Goal: Task Accomplishment & Management: Use online tool/utility

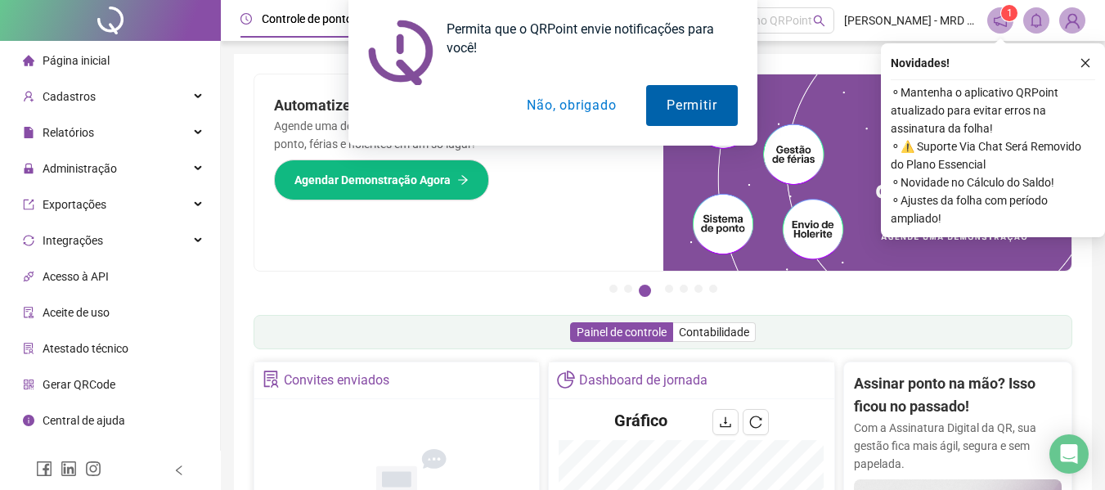
click at [716, 91] on button "Permitir" at bounding box center [691, 105] width 91 height 41
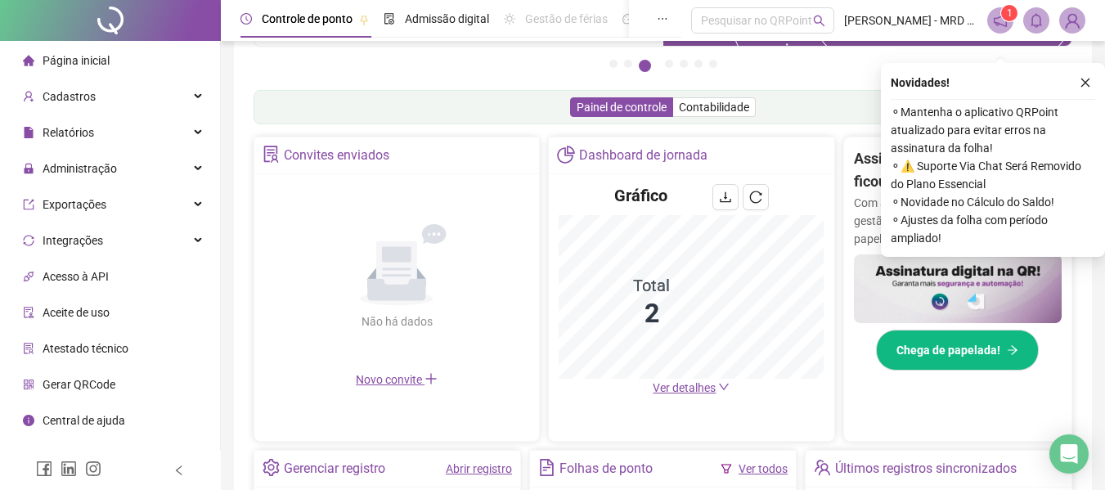
scroll to position [245, 0]
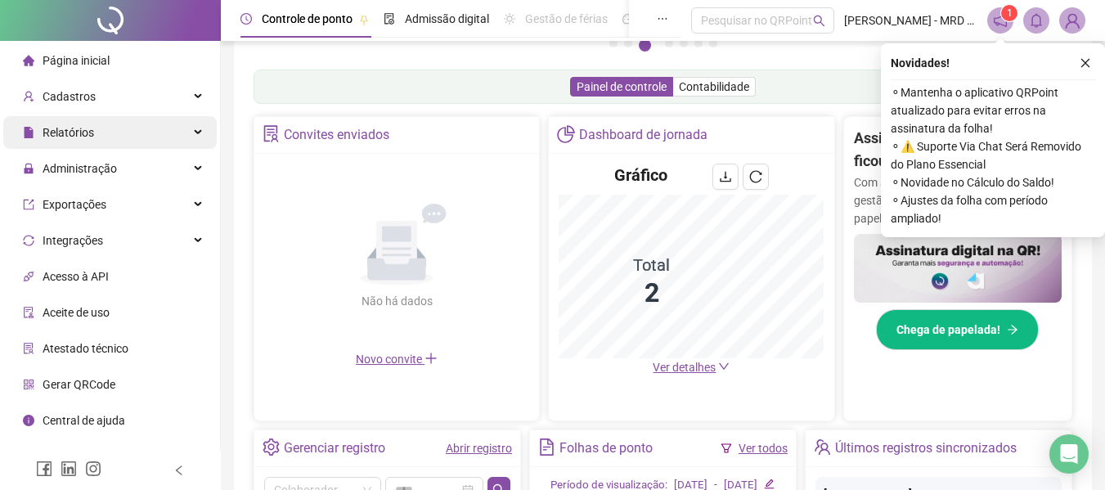
click at [140, 137] on div "Relatórios" at bounding box center [109, 132] width 213 height 33
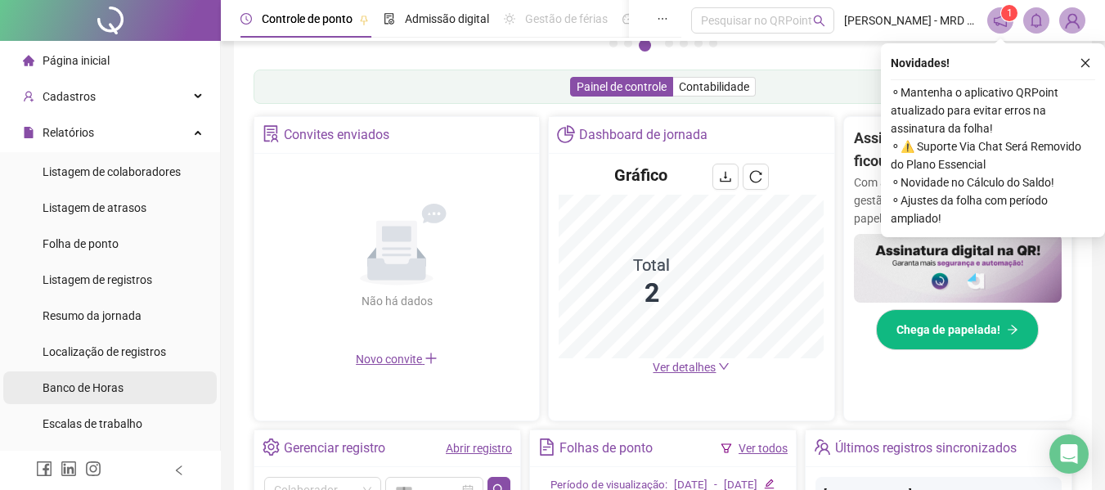
click at [57, 383] on span "Banco de Horas" at bounding box center [83, 387] width 81 height 13
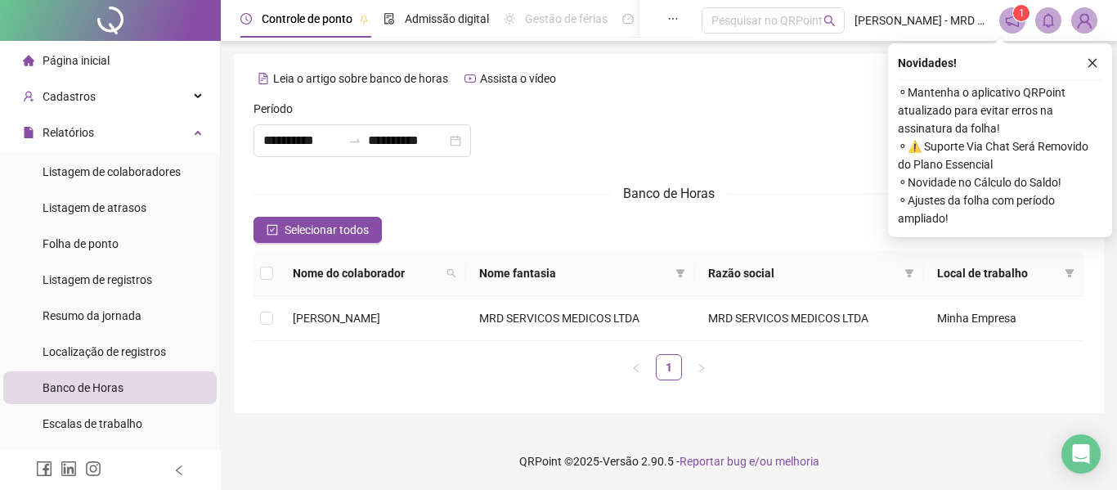
type input "**********"
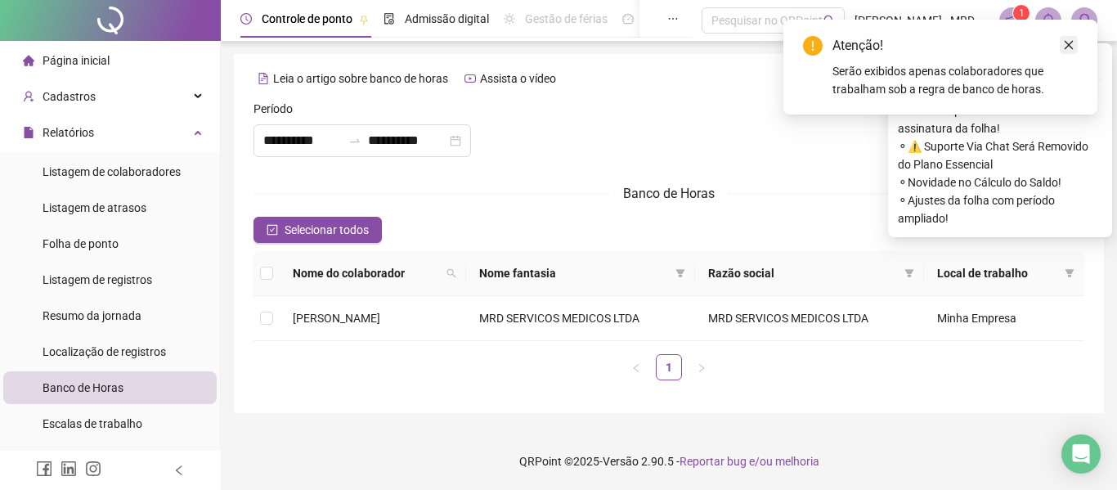
click at [1069, 48] on icon "close" at bounding box center [1068, 44] width 11 height 11
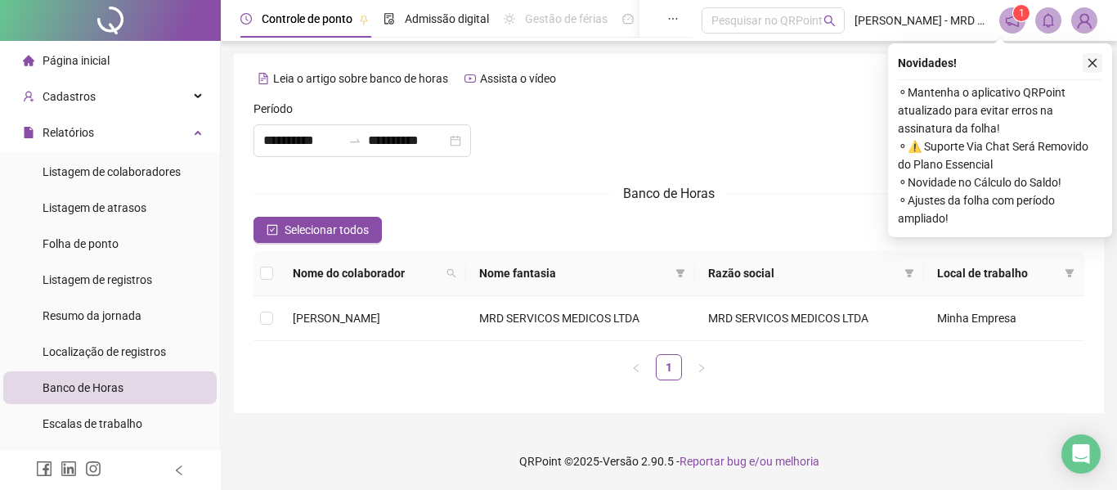
click at [1093, 60] on icon "close" at bounding box center [1092, 62] width 11 height 11
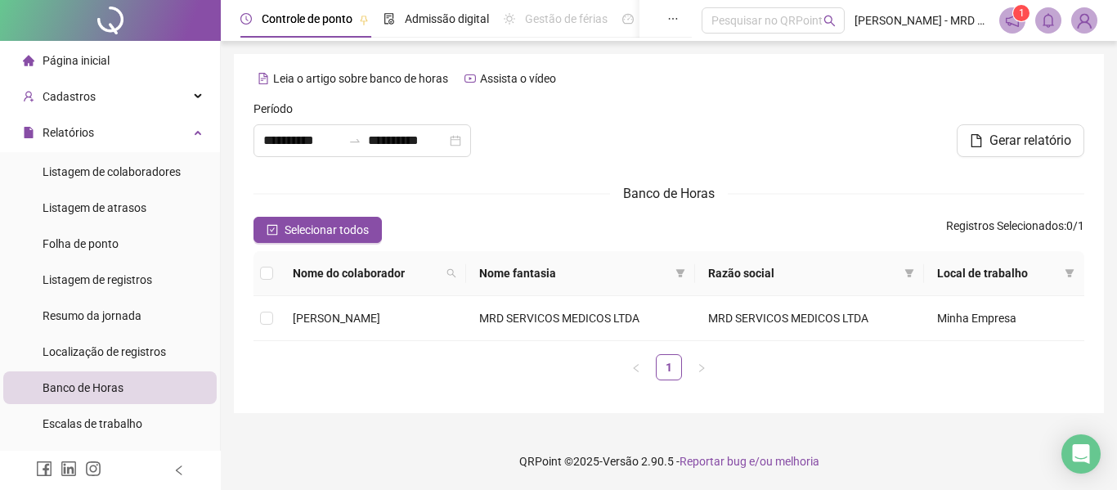
click at [739, 113] on div at bounding box center [668, 135] width 281 height 70
click at [1019, 135] on span "Gerar relatório" at bounding box center [1030, 141] width 82 height 20
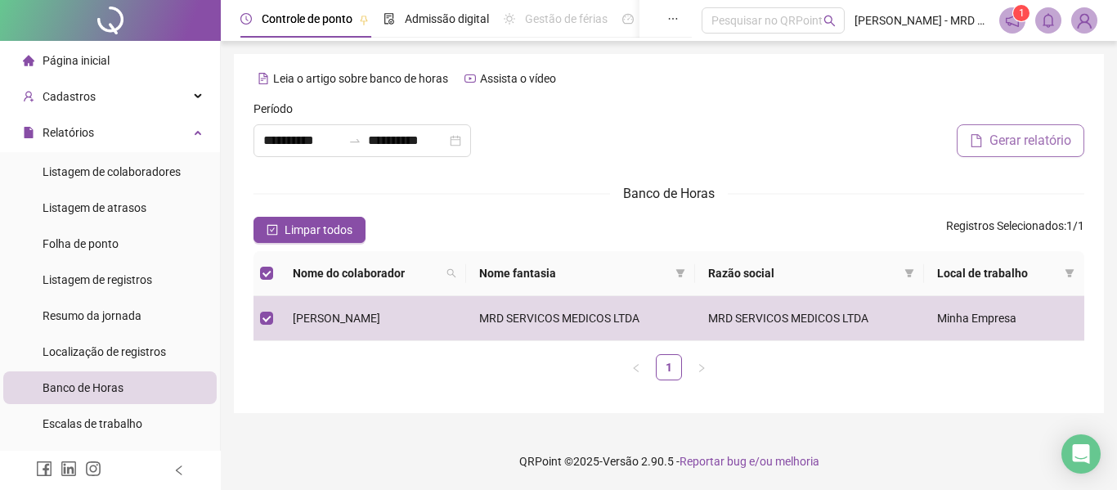
click at [984, 145] on button "Gerar relatório" at bounding box center [1021, 140] width 128 height 33
click at [1005, 21] on icon "notification" at bounding box center [1012, 20] width 15 height 15
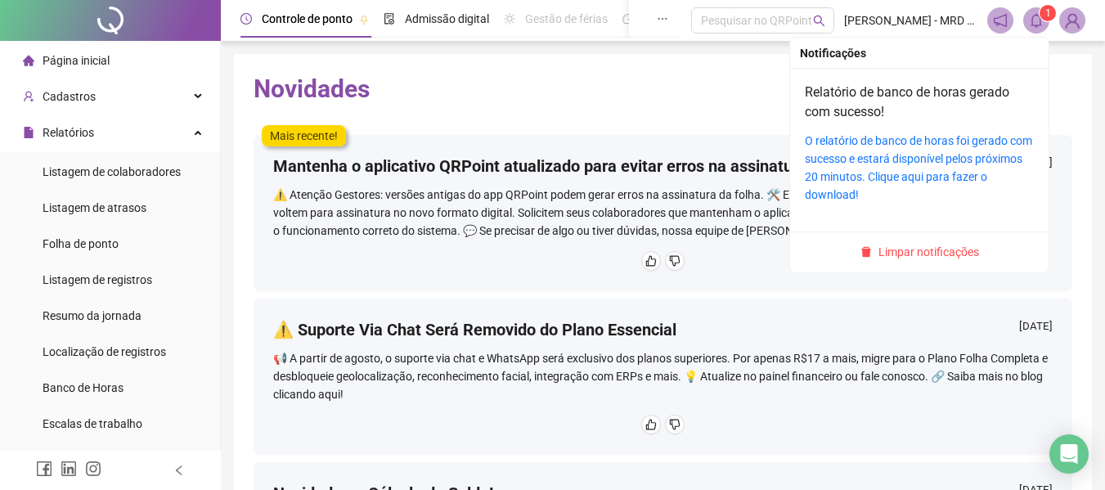
click at [1041, 23] on icon "bell" at bounding box center [1036, 20] width 15 height 15
click at [1033, 23] on icon "bell" at bounding box center [1036, 20] width 15 height 15
drag, startPoint x: 855, startPoint y: 137, endPoint x: 472, endPoint y: 219, distance: 392.3
click at [855, 137] on link "O relatório de banco de horas foi gerado com sucesso e estará disponível pelos …" at bounding box center [918, 167] width 227 height 67
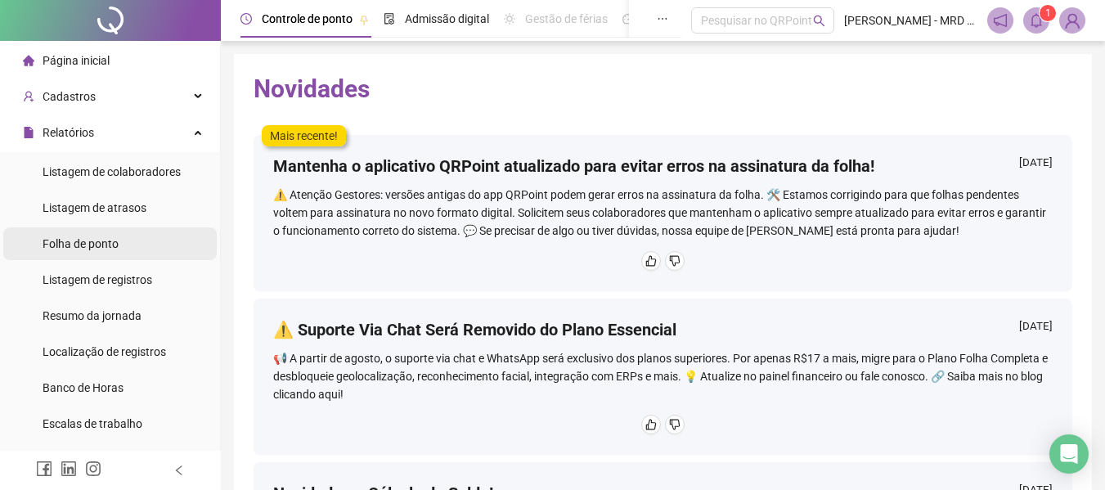
click at [134, 236] on li "Folha de ponto" at bounding box center [109, 243] width 213 height 33
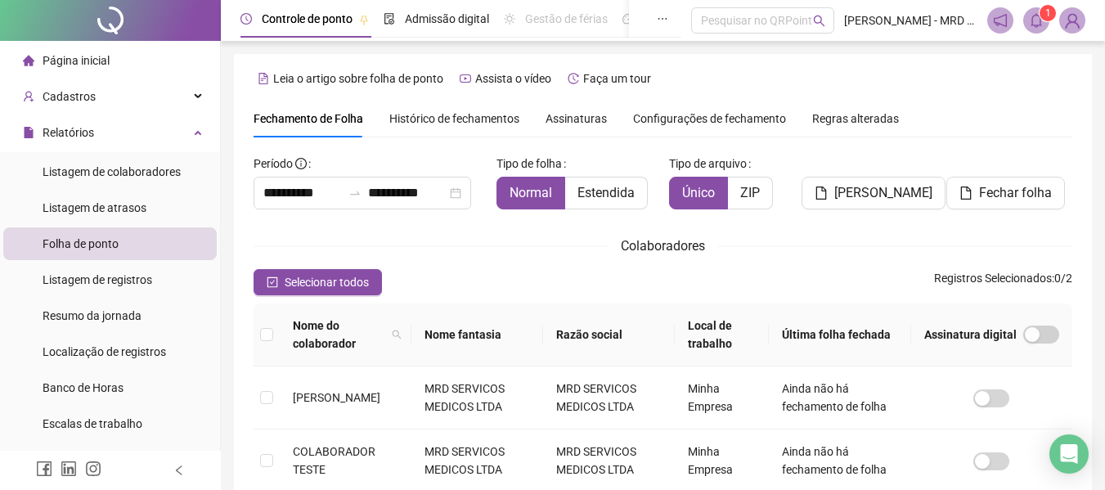
scroll to position [90, 0]
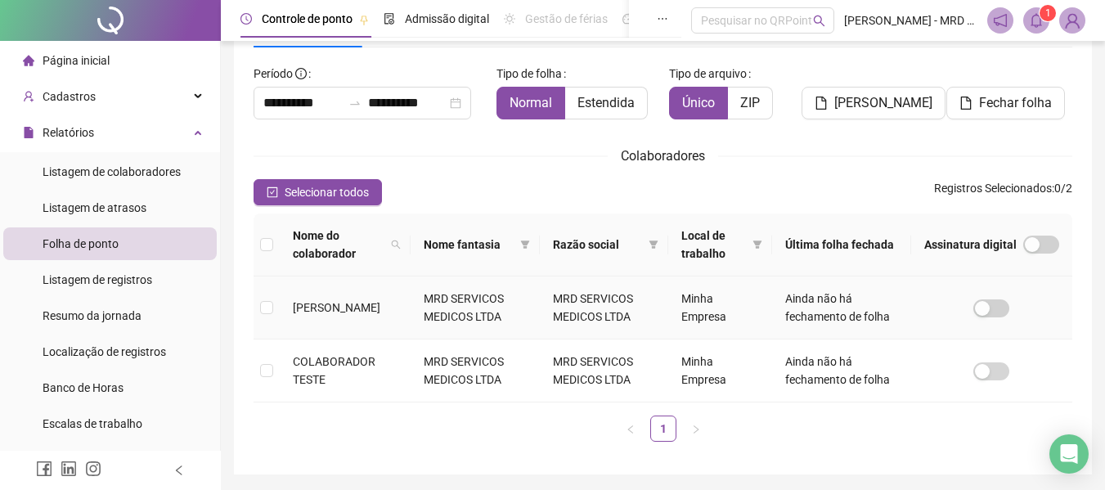
click at [333, 301] on span "[PERSON_NAME]" at bounding box center [336, 307] width 87 height 13
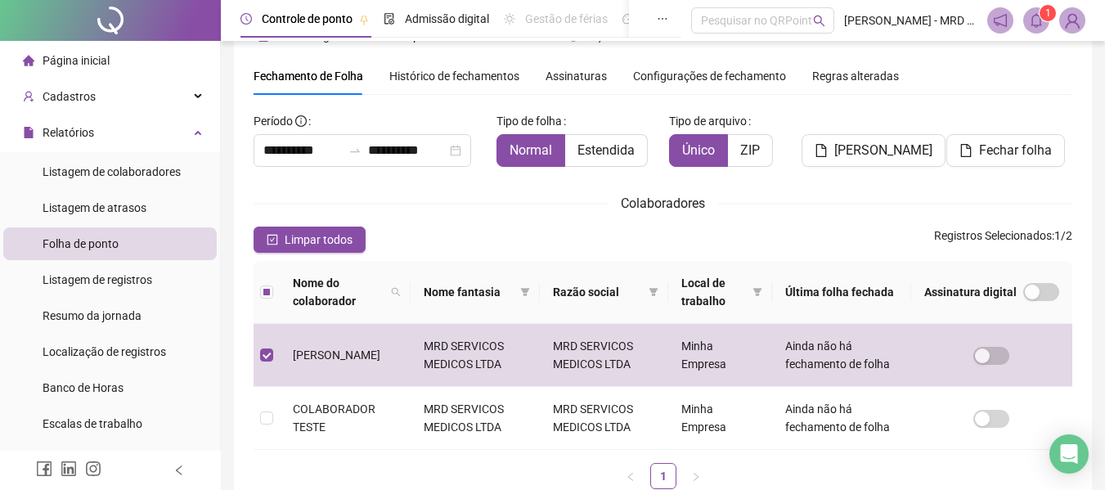
scroll to position [0, 0]
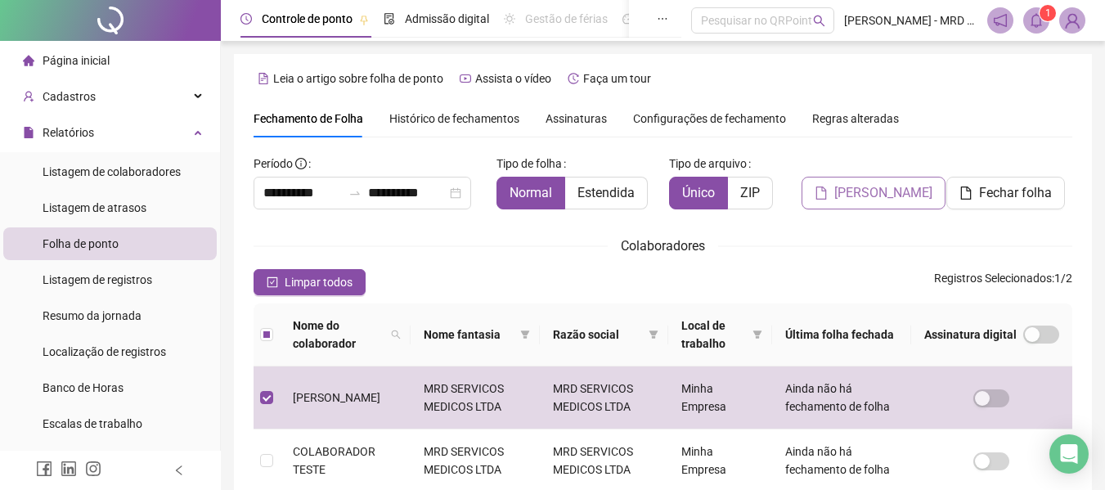
click at [875, 190] on span "[PERSON_NAME]" at bounding box center [883, 193] width 98 height 20
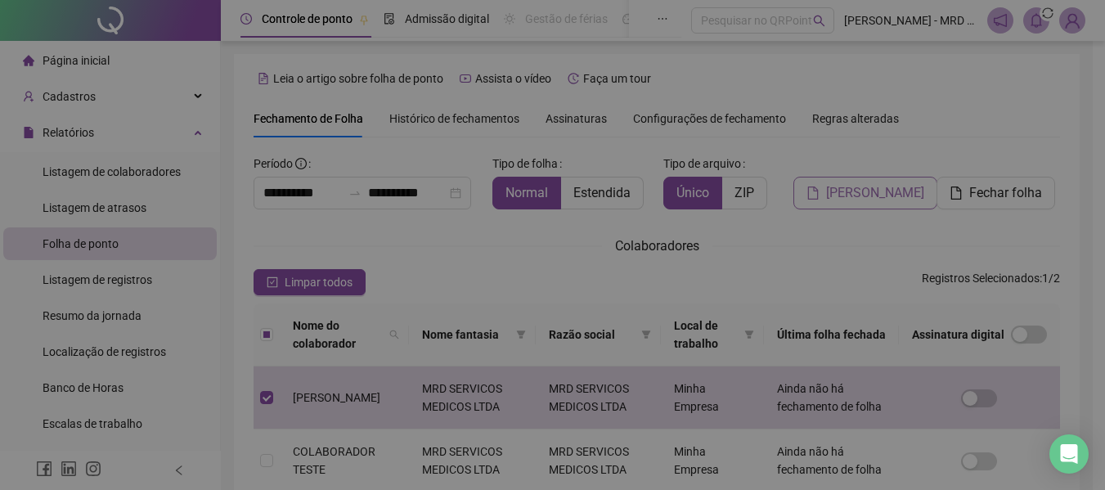
scroll to position [90, 0]
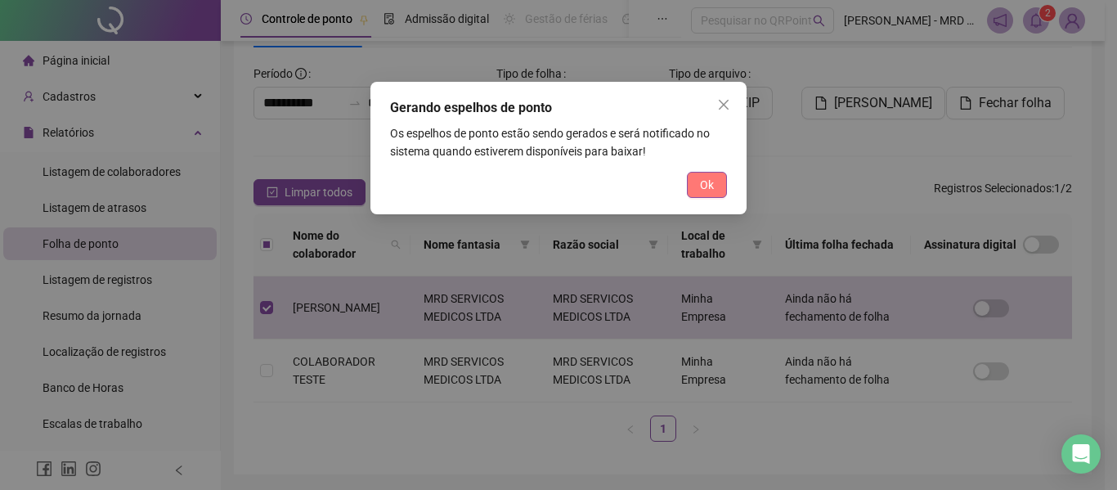
click at [706, 186] on span "Ok" at bounding box center [707, 185] width 14 height 18
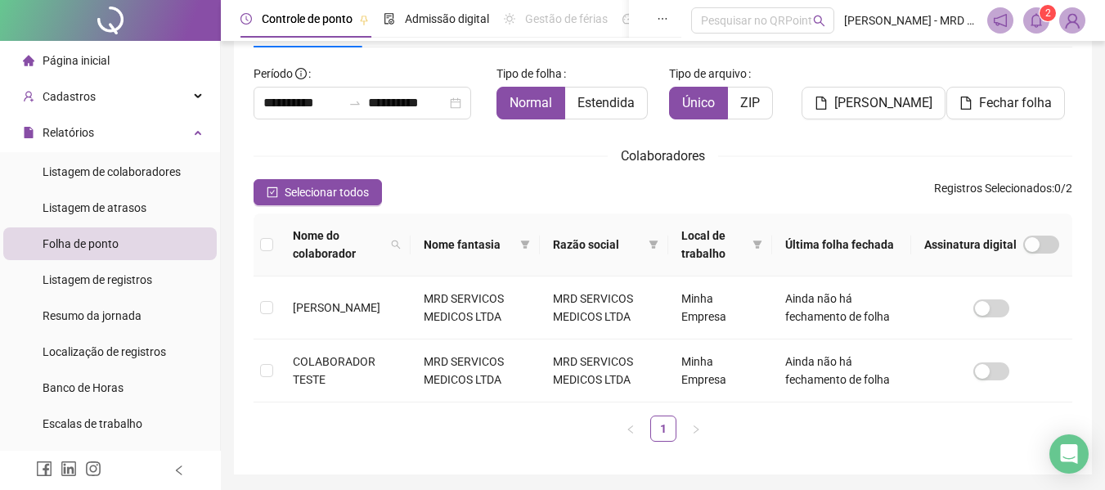
click at [1039, 13] on icon "bell" at bounding box center [1036, 20] width 15 height 15
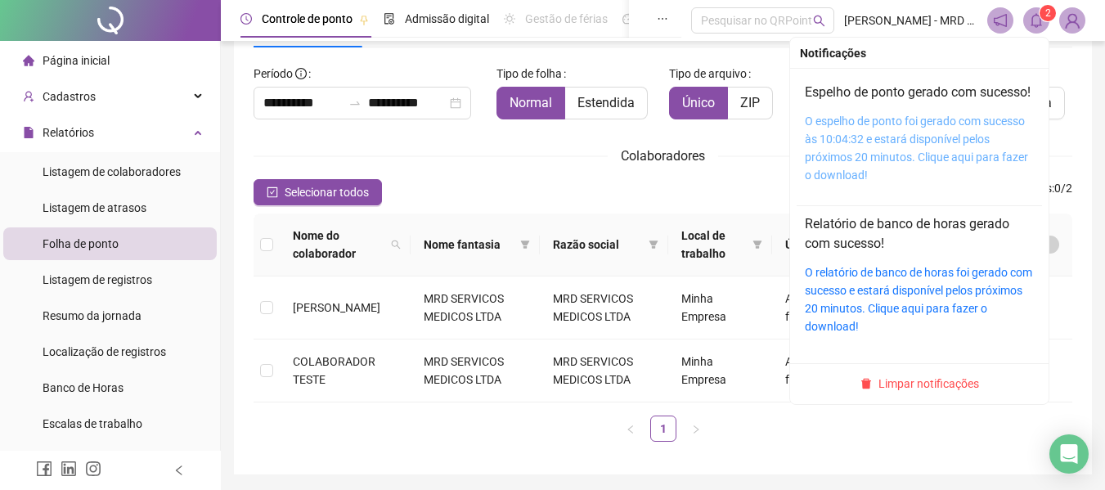
click at [828, 152] on link "O espelho de ponto foi gerado com sucesso às 10:04:32 e estará disponível pelos…" at bounding box center [916, 147] width 223 height 67
